Goal: Information Seeking & Learning: Get advice/opinions

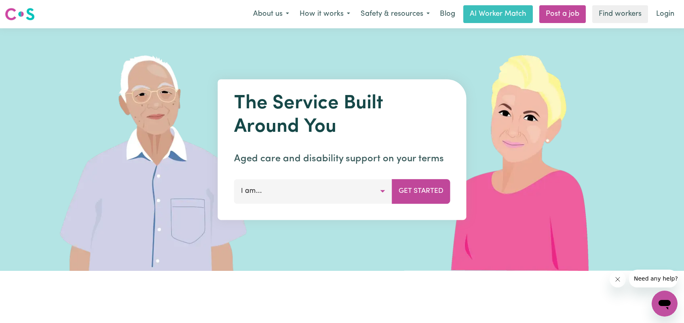
click at [383, 192] on button "I am..." at bounding box center [313, 191] width 158 height 24
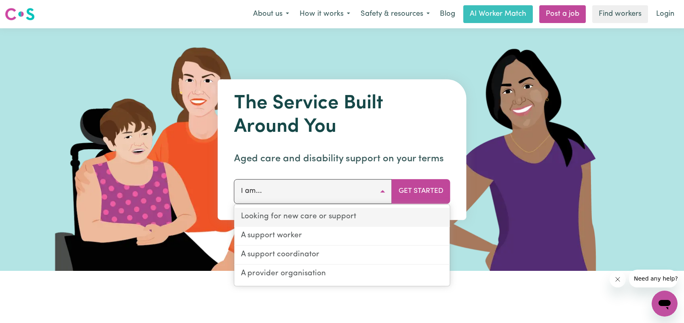
click at [340, 220] on link "Looking for new care or support" at bounding box center [343, 217] width 216 height 19
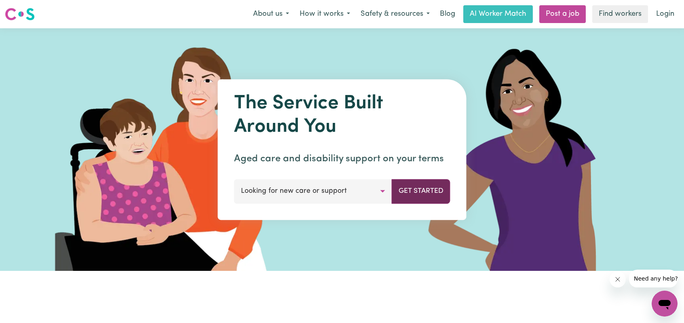
click at [405, 195] on button "Get Started" at bounding box center [421, 191] width 59 height 24
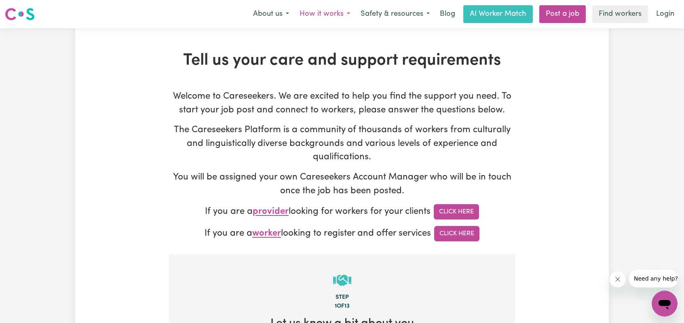
click at [335, 17] on button "How it works" at bounding box center [324, 14] width 61 height 17
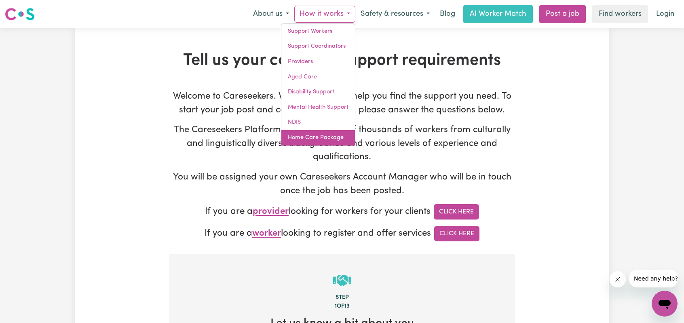
click at [335, 139] on link "Home Care Package" at bounding box center [318, 137] width 74 height 15
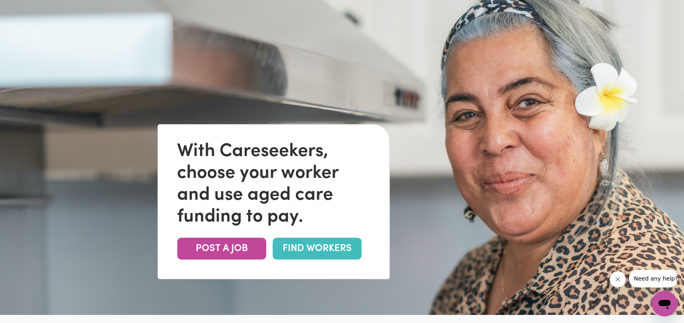
scroll to position [81, 0]
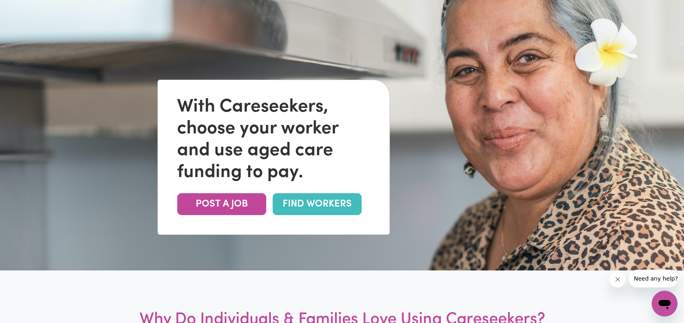
click at [334, 201] on link "FIND WORKERS" at bounding box center [317, 204] width 89 height 22
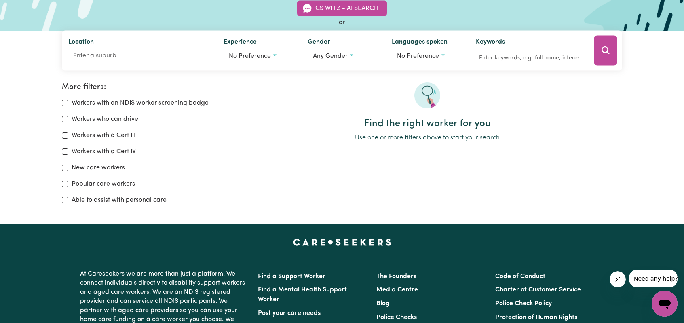
scroll to position [81, 0]
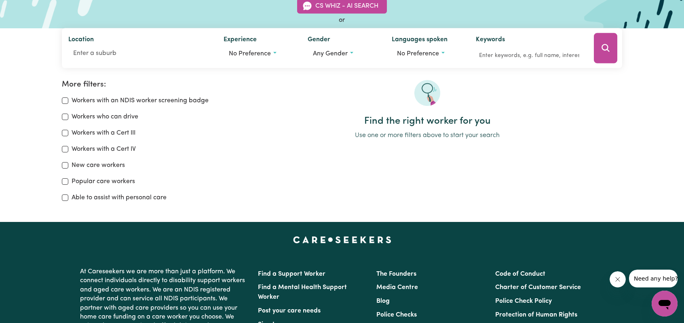
click at [68, 194] on div "Able to assist with personal care" at bounding box center [142, 198] width 161 height 10
click at [68, 196] on input "Able to assist with personal care" at bounding box center [65, 198] width 6 height 6
checkbox input "true"
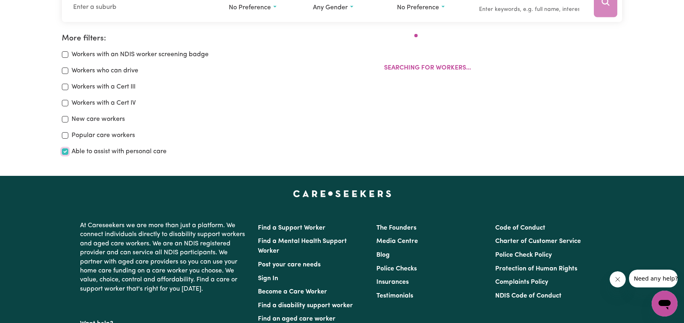
scroll to position [135, 0]
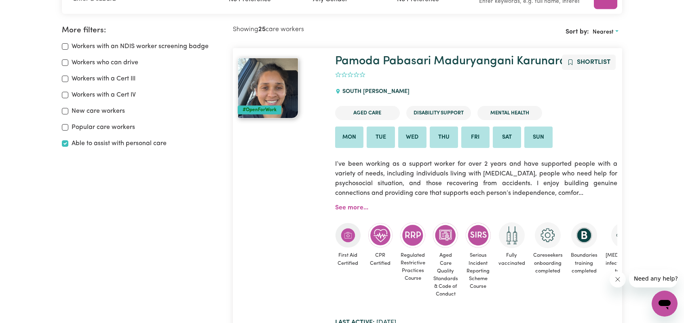
drag, startPoint x: 620, startPoint y: 278, endPoint x: 1191, endPoint y: 560, distance: 637.0
click at [620, 278] on icon "Close message from company" at bounding box center [618, 279] width 6 height 6
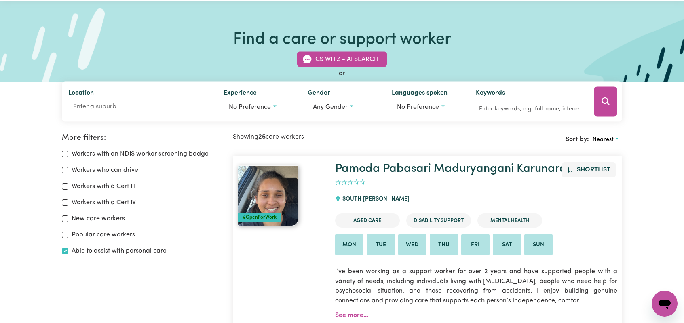
scroll to position [14, 0]
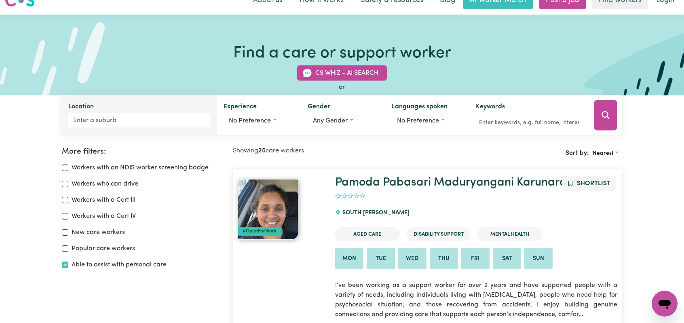
click at [106, 118] on input "Location" at bounding box center [139, 120] width 142 height 15
type input "mill"
type input "[STREET_ADDRESS]"
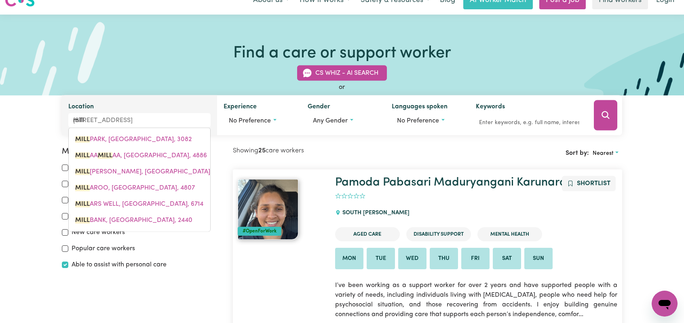
type input "mille"
type input "[PERSON_NAME]"
type input "[PERSON_NAME], [GEOGRAPHIC_DATA], 2168"
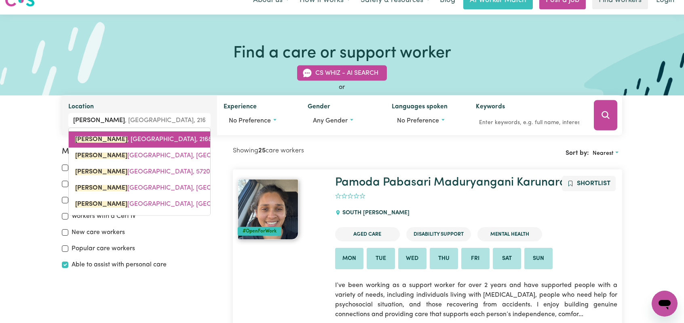
click at [138, 139] on span "[PERSON_NAME] , [GEOGRAPHIC_DATA], 2168" at bounding box center [143, 139] width 137 height 6
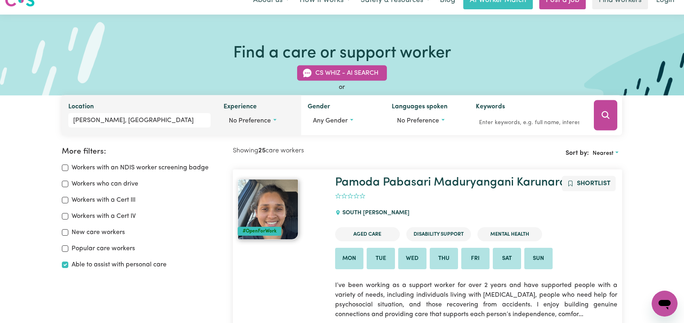
click at [238, 120] on span "No preference" at bounding box center [250, 121] width 42 height 6
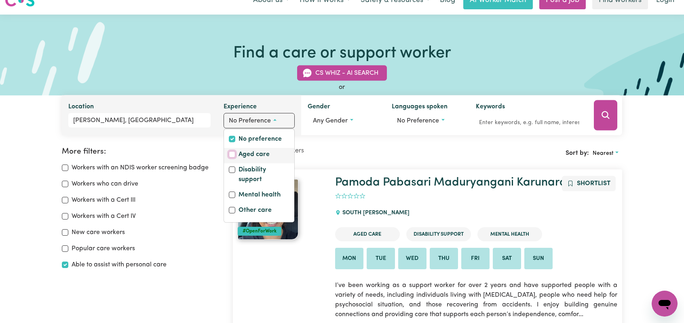
click at [234, 154] on input "Aged care" at bounding box center [232, 154] width 6 height 6
checkbox input "true"
checkbox input "false"
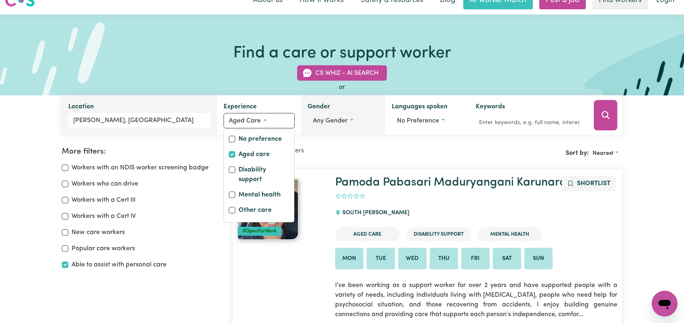
click at [311, 118] on button "Any gender" at bounding box center [343, 120] width 71 height 15
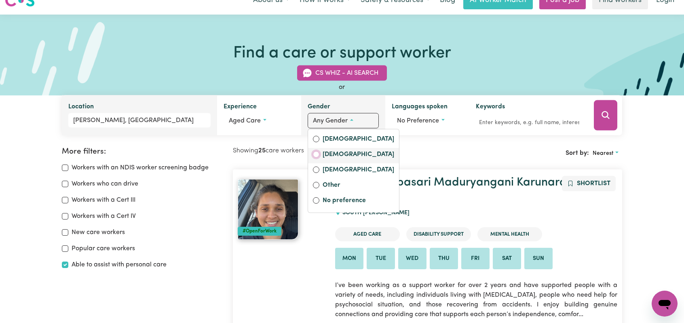
click at [315, 152] on input "[DEMOGRAPHIC_DATA]" at bounding box center [316, 154] width 6 height 6
radio input "true"
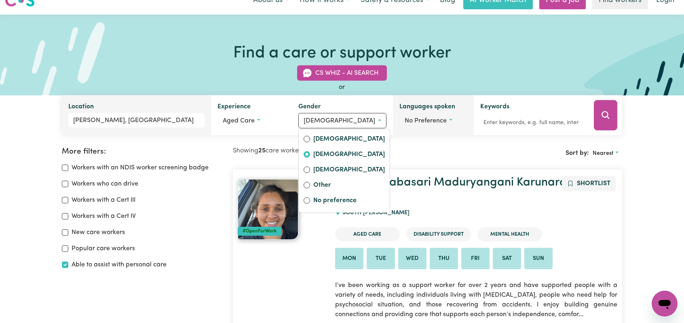
click at [421, 119] on span "No preference" at bounding box center [426, 121] width 42 height 6
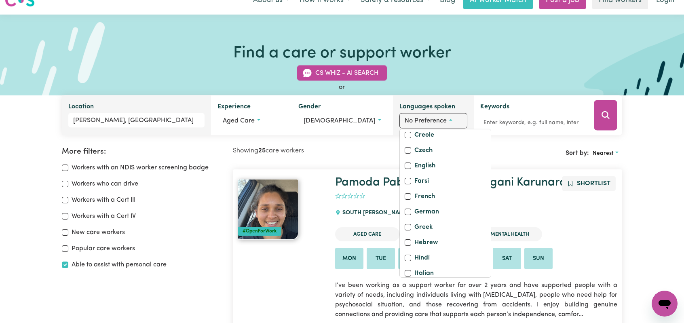
scroll to position [162, 0]
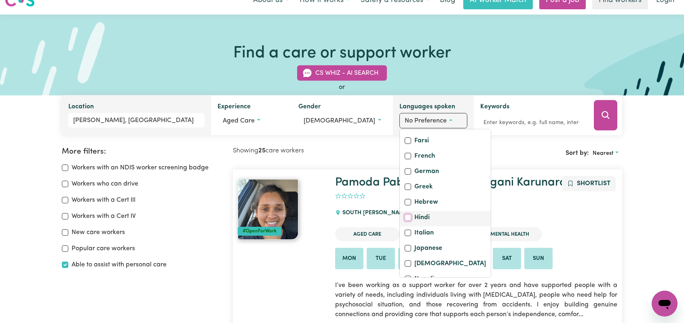
click at [405, 221] on input "Hindi" at bounding box center [408, 217] width 6 height 6
checkbox input "true"
checkbox input "false"
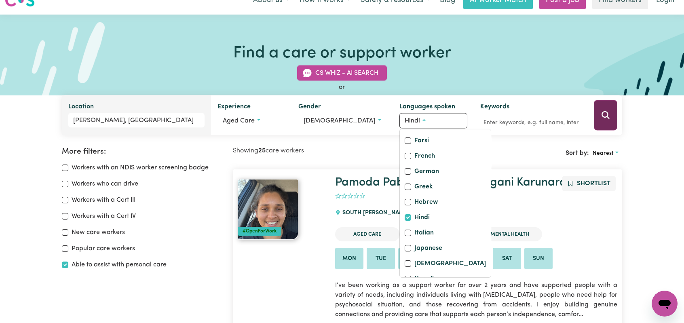
click at [606, 115] on icon "Search" at bounding box center [606, 115] width 10 height 10
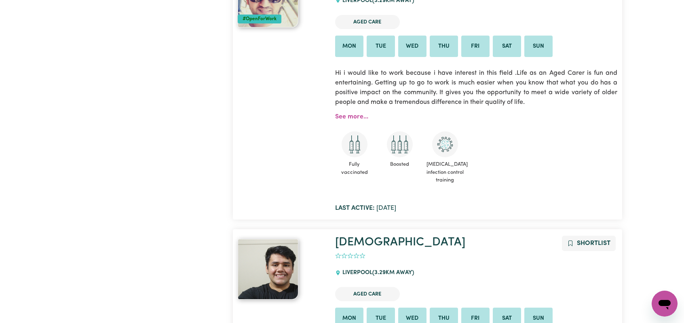
scroll to position [176, 0]
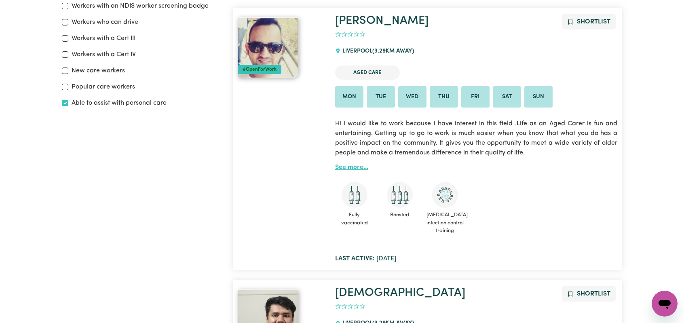
click at [353, 169] on link "See more..." at bounding box center [351, 167] width 33 height 6
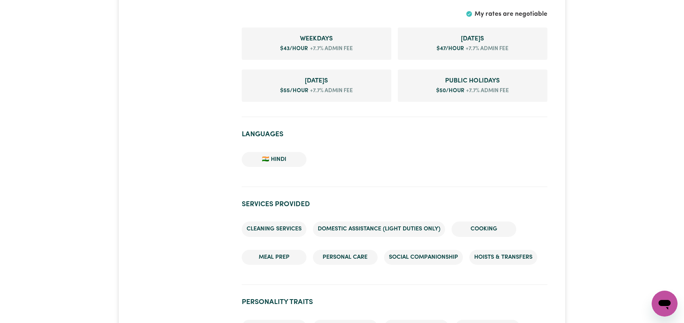
scroll to position [526, 0]
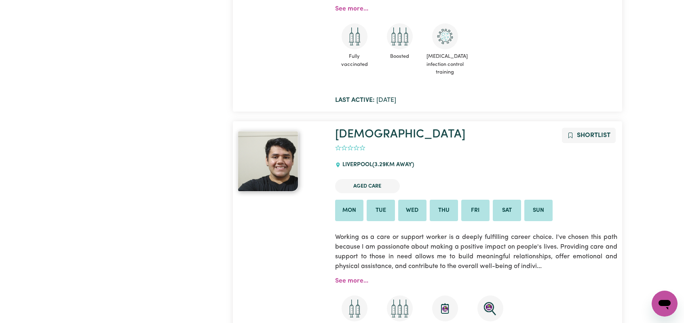
scroll to position [378, 0]
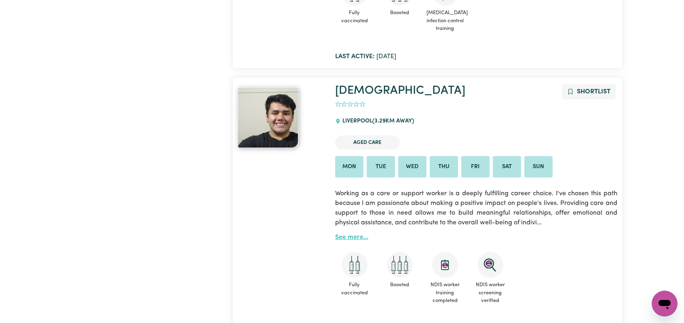
click at [352, 235] on link "See more..." at bounding box center [351, 237] width 33 height 6
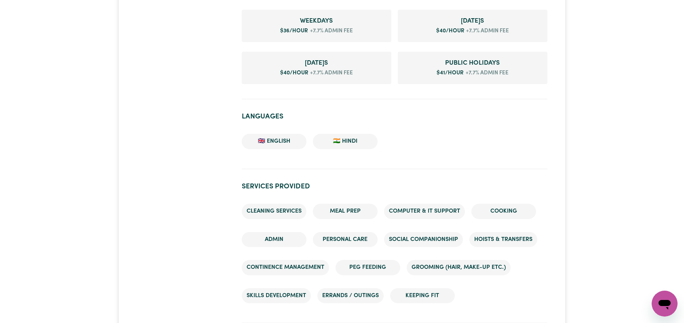
scroll to position [647, 0]
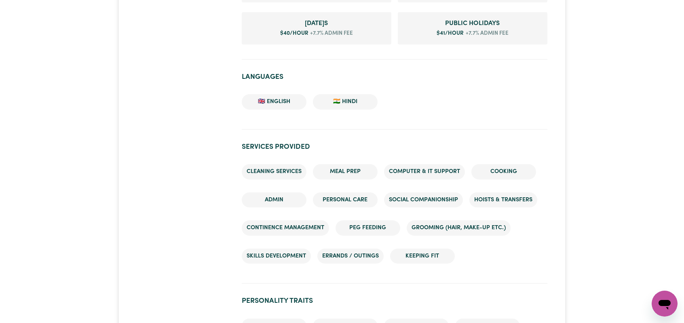
click at [402, 203] on li "Social companionship" at bounding box center [423, 199] width 79 height 15
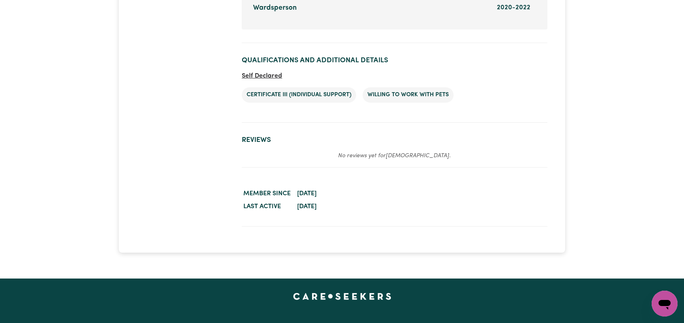
scroll to position [1456, 0]
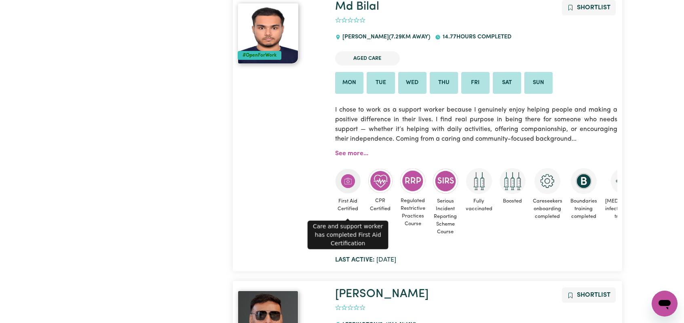
scroll to position [1348, 0]
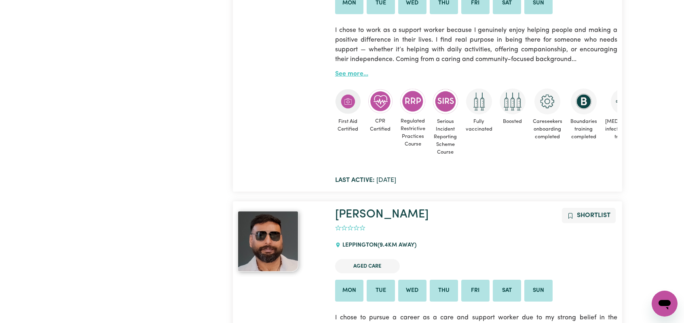
click at [345, 76] on link "See more..." at bounding box center [351, 74] width 33 height 6
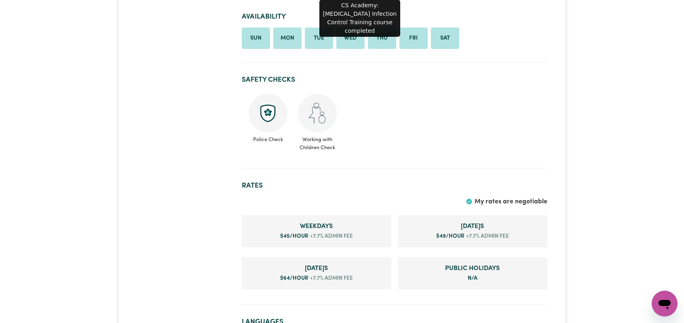
scroll to position [526, 0]
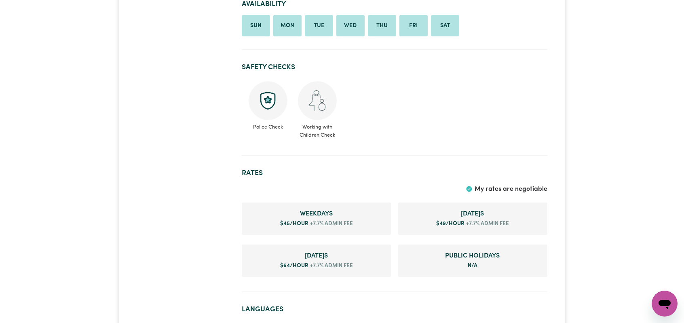
click at [335, 228] on span "+7.7% admin fee" at bounding box center [331, 224] width 45 height 8
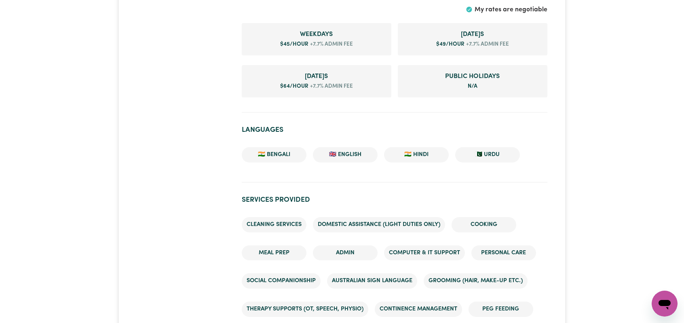
scroll to position [647, 0]
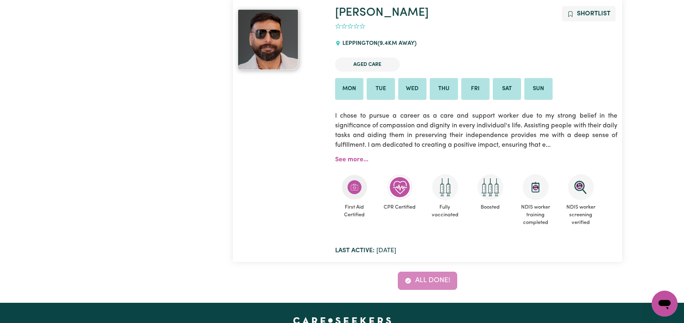
scroll to position [1712, 0]
